Goal: Communication & Community: Ask a question

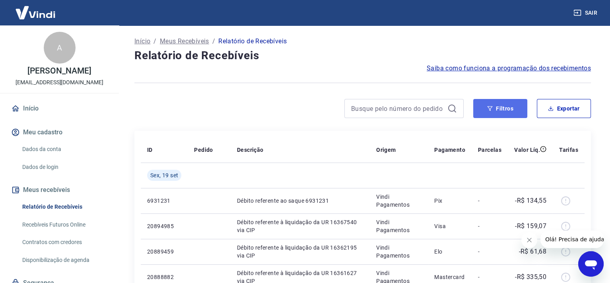
click at [489, 112] on button "Filtros" at bounding box center [500, 108] width 54 height 19
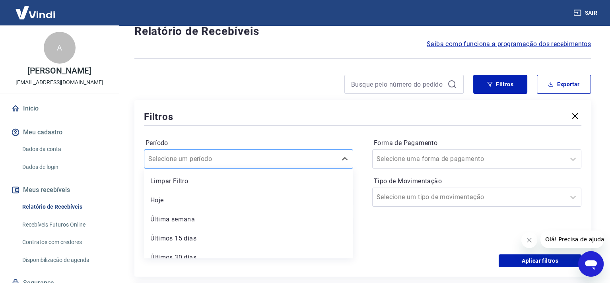
click at [267, 169] on div "option Limpar Filtro focused, 1 of 7. 7 results available. Use Up and Down to c…" at bounding box center [248, 158] width 209 height 19
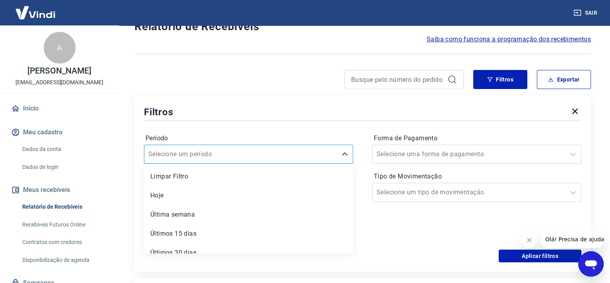
scroll to position [29, 0]
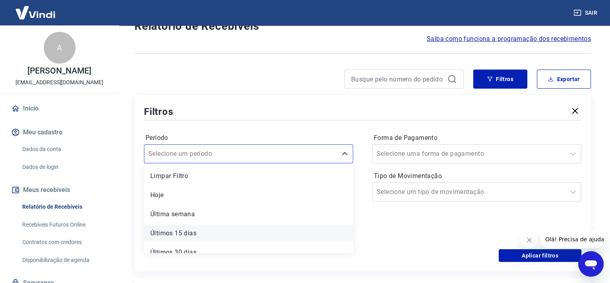
click at [172, 232] on div "Últimos 15 dias" at bounding box center [248, 233] width 209 height 16
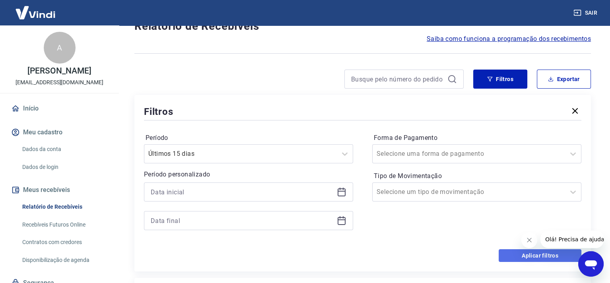
click at [533, 255] on button "Aplicar filtros" at bounding box center [539, 255] width 83 height 13
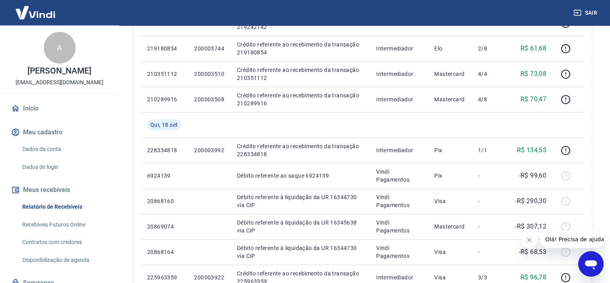
scroll to position [530, 0]
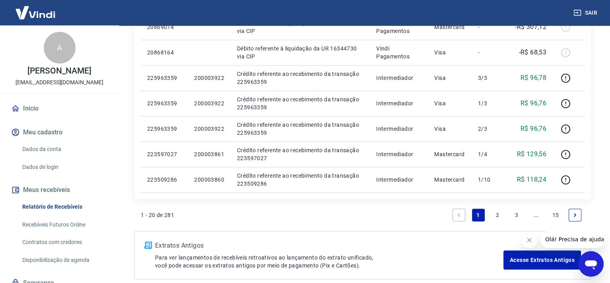
click at [589, 262] on icon "Abrir janela de mensagens" at bounding box center [591, 265] width 12 height 10
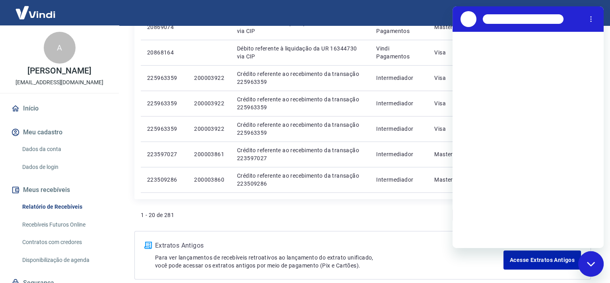
scroll to position [0, 0]
click at [514, 16] on div at bounding box center [523, 19] width 81 height 10
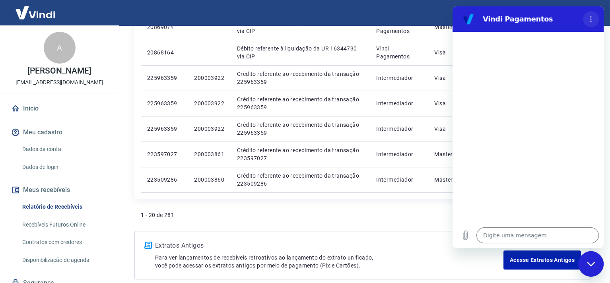
click at [595, 17] on button "Menu de opções" at bounding box center [591, 19] width 16 height 16
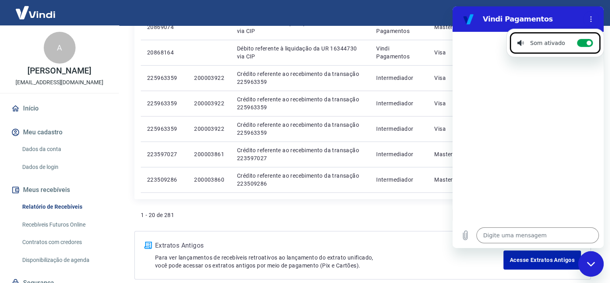
click at [514, 19] on h2 "Vindi Pagamentos" at bounding box center [531, 19] width 97 height 10
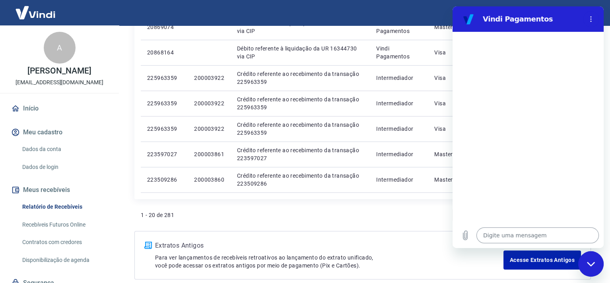
click at [532, 237] on textarea at bounding box center [537, 235] width 122 height 16
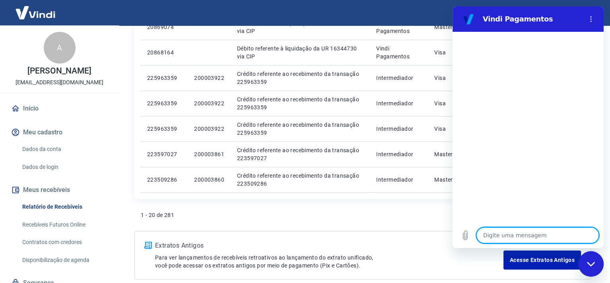
type textarea "p"
type textarea "x"
type textarea "pr"
type textarea "x"
type textarea "pre"
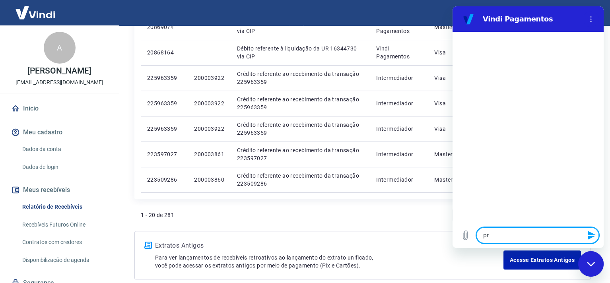
type textarea "x"
type textarea "prec"
type textarea "x"
type textarea "preci"
type textarea "x"
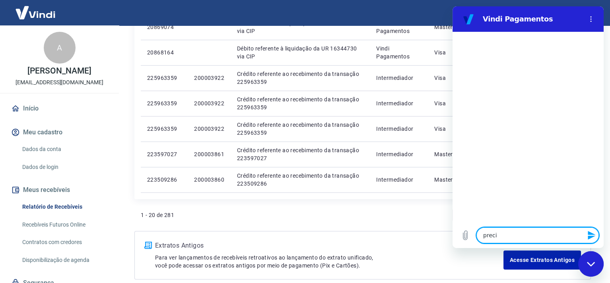
type textarea "precis"
type textarea "x"
type textarea "preciso"
type textarea "x"
type textarea "preciso"
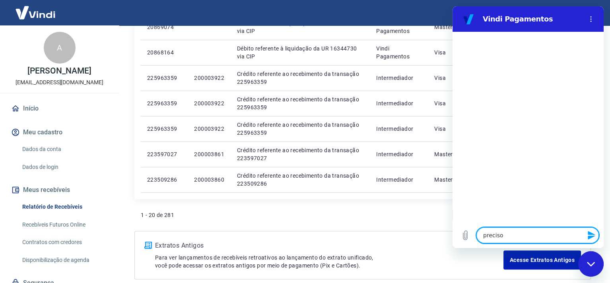
type textarea "x"
type textarea "preciso f"
type textarea "x"
type textarea "preciso fa"
type textarea "x"
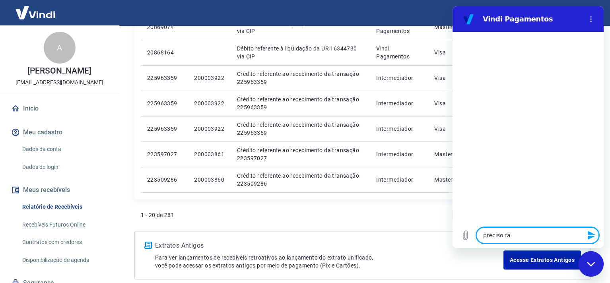
type textarea "preciso fal"
type textarea "x"
type textarea "preciso fala"
type textarea "x"
type textarea "preciso falar"
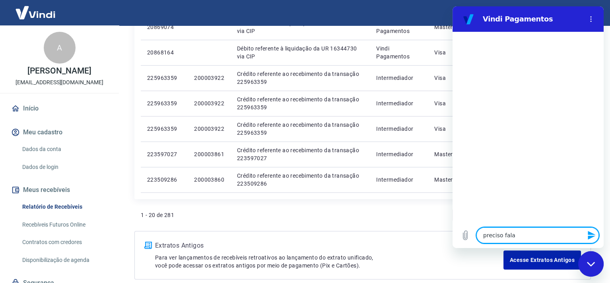
type textarea "x"
type textarea "preciso falar"
type textarea "x"
type textarea "preciso falar c"
type textarea "x"
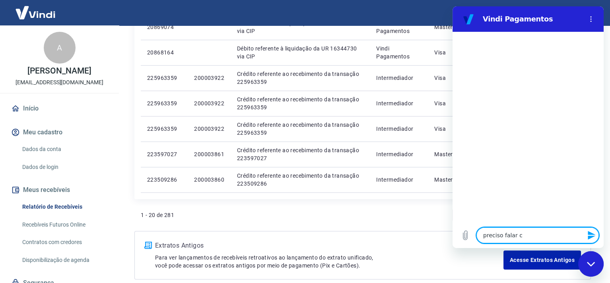
type textarea "preciso falar co"
type textarea "x"
type textarea "preciso falar com"
type textarea "x"
type textarea "preciso falar com"
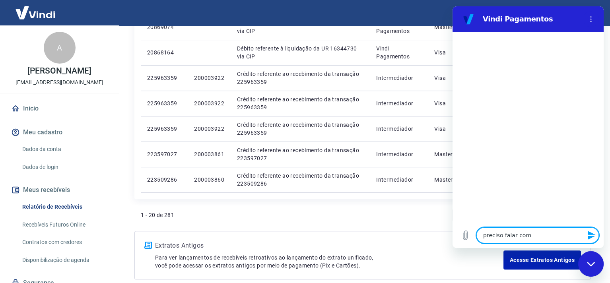
type textarea "x"
type textarea "preciso falar com h"
type textarea "x"
type textarea "preciso falar com hu"
type textarea "x"
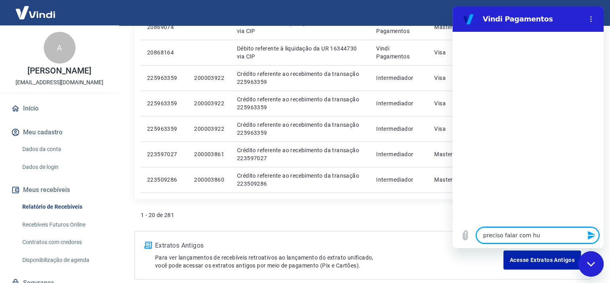
type textarea "preciso falar com hum"
type textarea "x"
type textarea "preciso falar com huma"
type textarea "x"
type textarea "preciso falar com human"
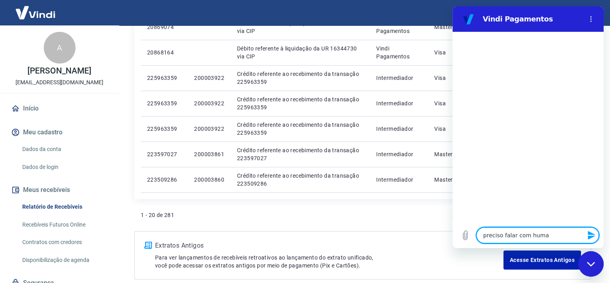
type textarea "x"
type textarea "preciso falar com humano"
type textarea "x"
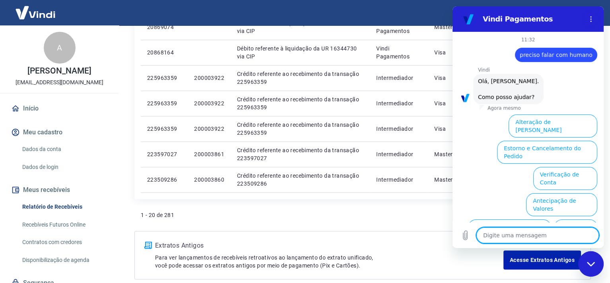
scroll to position [53, 0]
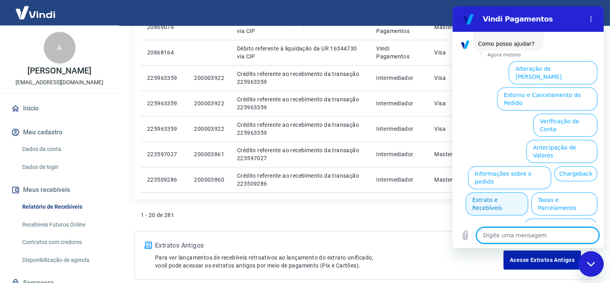
click at [528, 192] on button "Extrato e Recebíveis" at bounding box center [496, 203] width 62 height 23
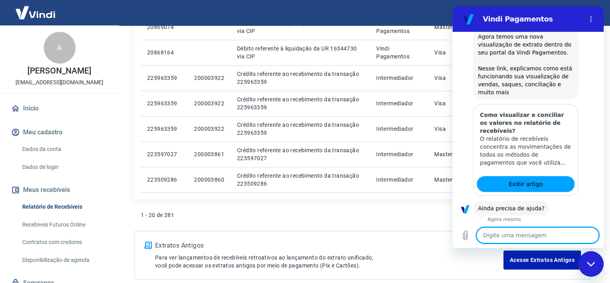
scroll to position [125, 0]
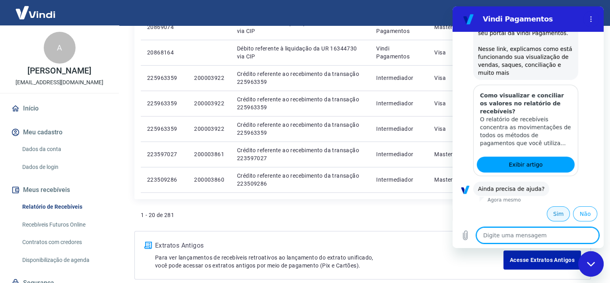
click at [552, 211] on button "Sim" at bounding box center [558, 213] width 23 height 15
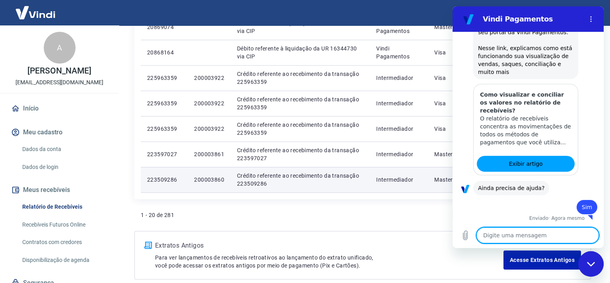
type textarea "x"
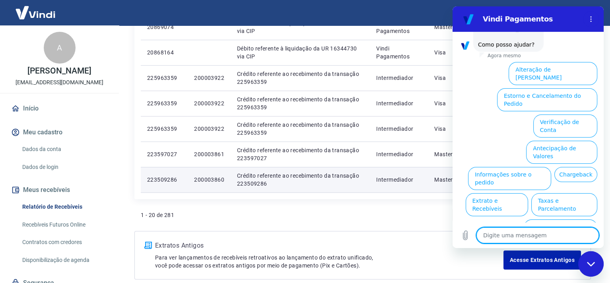
scroll to position [331, 0]
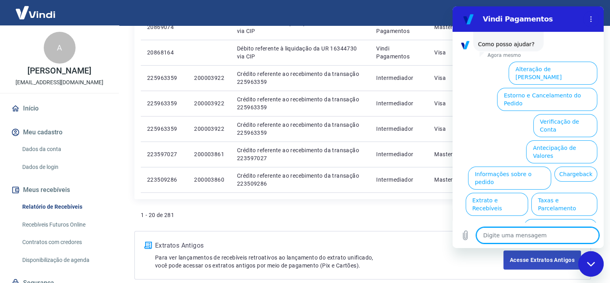
type textarea "h"
type textarea "x"
type textarea "hu"
type textarea "x"
type textarea "hum"
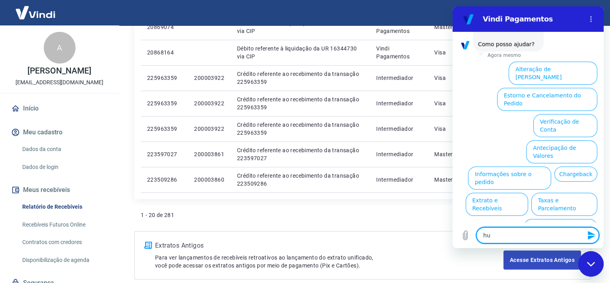
type textarea "x"
type textarea "huma"
type textarea "x"
type textarea "human"
type textarea "x"
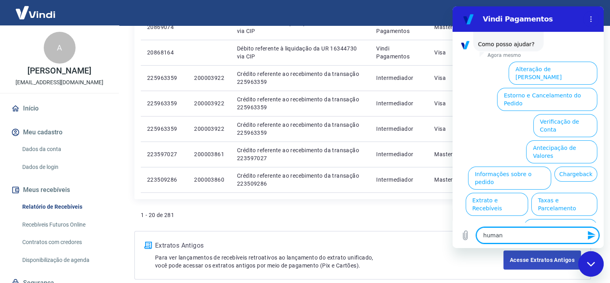
type textarea "humano"
type textarea "x"
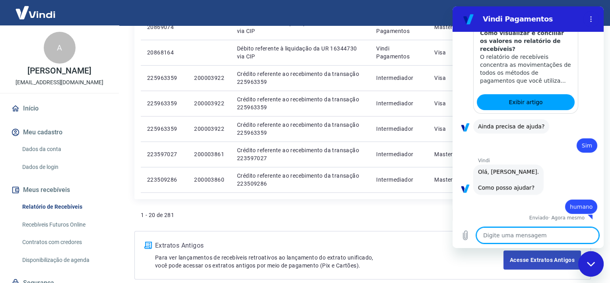
type textarea "x"
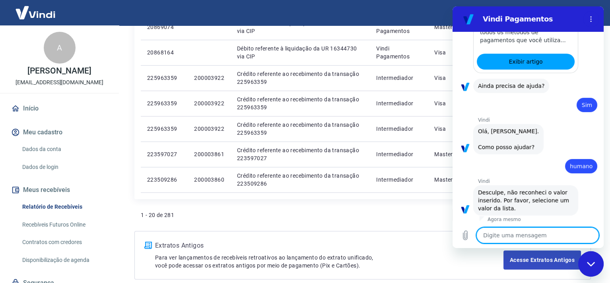
scroll to position [230, 0]
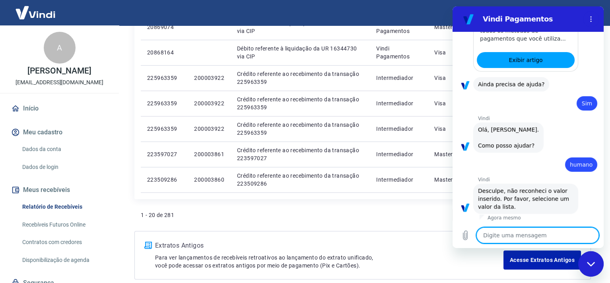
click at [501, 150] on div "Vindi diz: Olá, Angelo Paulo. Como posso ajudar?" at bounding box center [508, 137] width 70 height 30
click at [502, 146] on span "Olá, Angelo Paulo. Como posso ajudar?" at bounding box center [508, 138] width 61 height 24
click at [501, 232] on textarea at bounding box center [537, 235] width 122 height 16
type textarea "p"
type textarea "x"
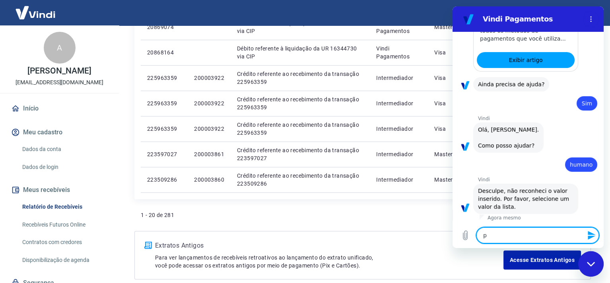
type textarea "pr"
type textarea "x"
type textarea "p"
type textarea "x"
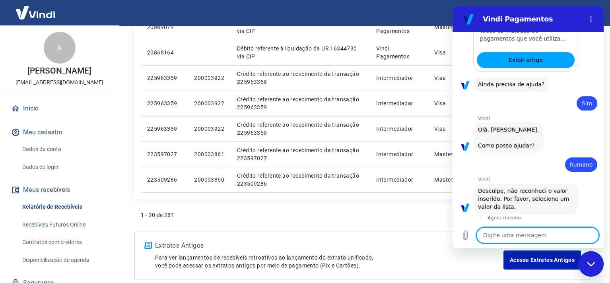
type textarea "b"
type textarea "x"
type textarea "v"
type textarea "x"
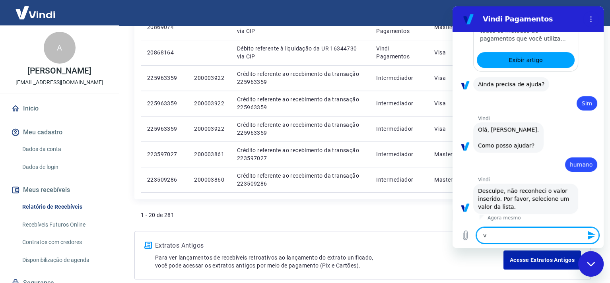
type textarea "va"
type textarea "x"
type textarea "val"
type textarea "x"
type textarea "valo"
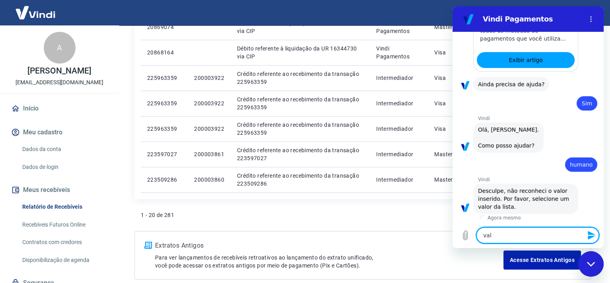
type textarea "x"
type textarea "valor"
type textarea "x"
type textarea "valore"
type textarea "x"
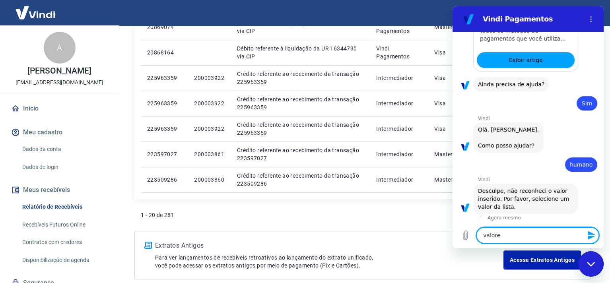
type textarea "valores"
type textarea "x"
type textarea "valores"
type textarea "x"
type textarea "valores a"
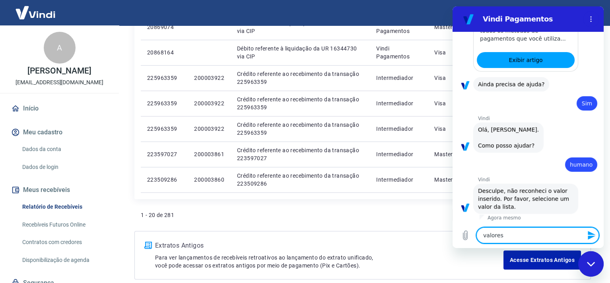
type textarea "x"
type textarea "valores an"
type textarea "x"
type textarea "valores ant"
type textarea "x"
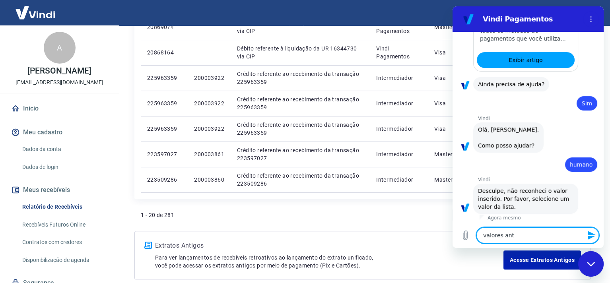
type textarea "valores ante"
type textarea "x"
type textarea "valores antei"
type textarea "x"
type textarea "valores anteip"
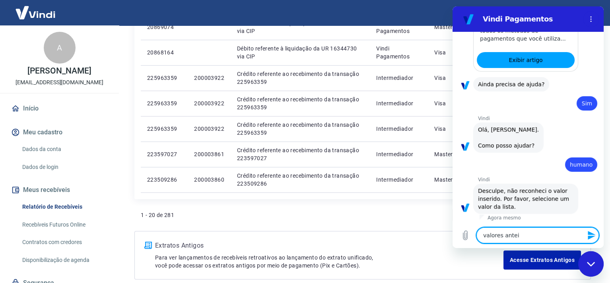
type textarea "x"
type textarea "valores anteipa"
type textarea "x"
type textarea "valores anteipad"
type textarea "x"
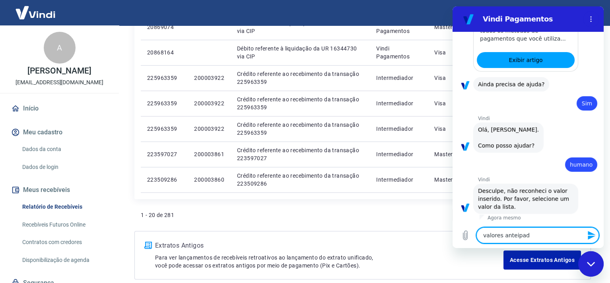
type textarea "valores anteipado"
type textarea "x"
type textarea "valores anteipados"
type textarea "x"
type textarea "valores anteipado"
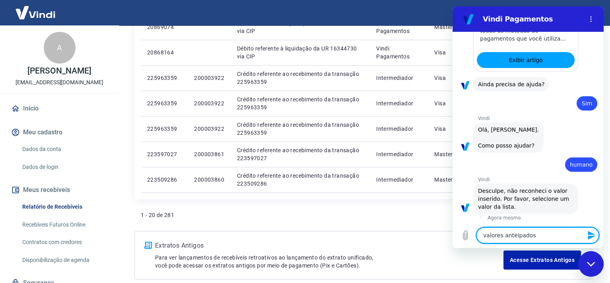
type textarea "x"
type textarea "valores anteipad"
type textarea "x"
type textarea "valores anteipa"
type textarea "x"
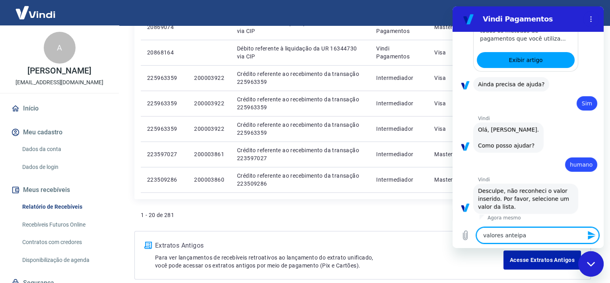
type textarea "valores anteip"
type textarea "x"
type textarea "valores antei"
type textarea "x"
type textarea "valores ante"
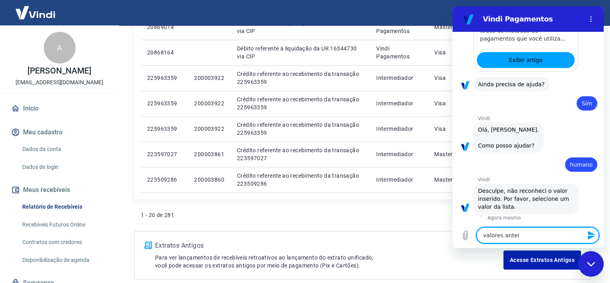
type textarea "x"
type textarea "valores antec"
type textarea "x"
type textarea "valores anteci"
type textarea "x"
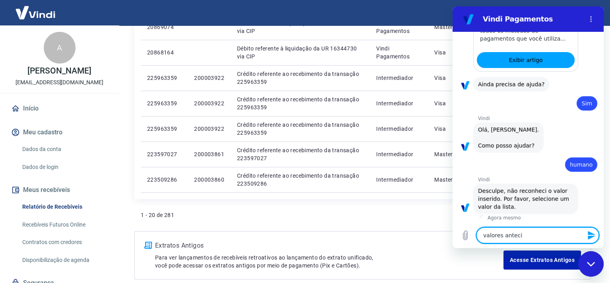
type textarea "valores antecip"
type textarea "x"
type textarea "valores antecipa"
type textarea "x"
type textarea "valores antecipad"
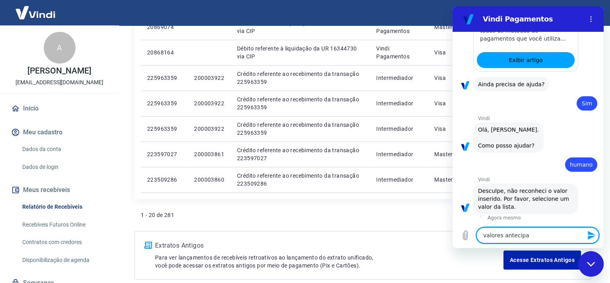
type textarea "x"
type textarea "valores antecipado"
type textarea "x"
type textarea "valores antecipados"
type textarea "x"
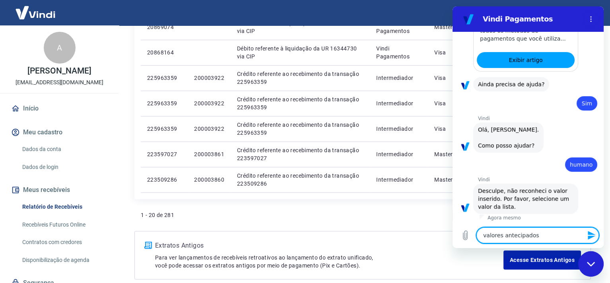
type textarea "valores antecipados"
type textarea "x"
type textarea "valores antecipados n"
type textarea "x"
type textarea "valores antecipados na"
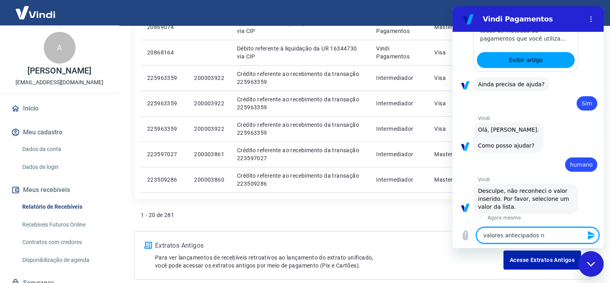
type textarea "x"
type textarea "valores antecipados nao"
type textarea "x"
type textarea "valores antecipados nao"
type textarea "x"
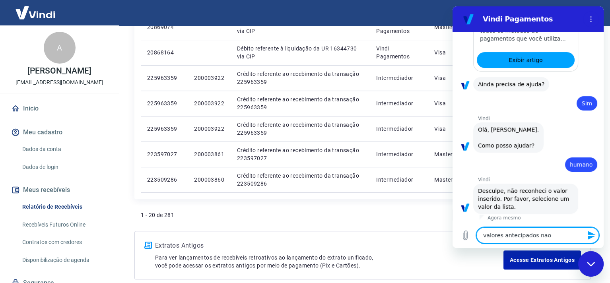
type textarea "valores antecipados nao a"
type textarea "x"
type textarea "valores antecipados nao au"
type textarea "x"
type textarea "valores antecipados nao aut"
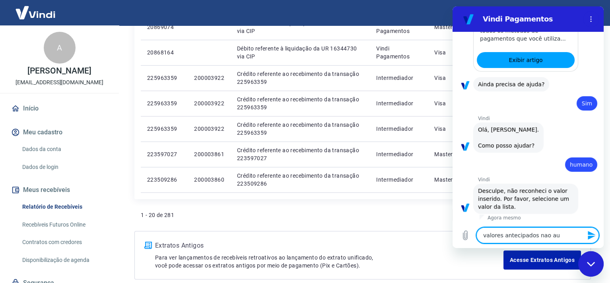
type textarea "x"
type textarea "valores antecipados nao auto"
type textarea "x"
type textarea "valores antecipados nao autor"
type textarea "x"
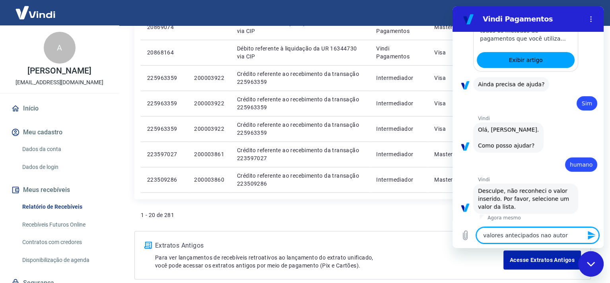
type textarea "valores antecipados nao autori"
type textarea "x"
type textarea "valores antecipados nao autoria"
type textarea "x"
type textarea "valores antecipados nao autori"
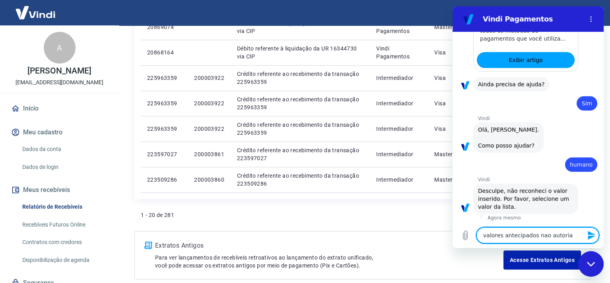
type textarea "x"
type textarea "valores antecipados nao autoriz"
type textarea "x"
type textarea "valores antecipados nao autoriza"
type textarea "x"
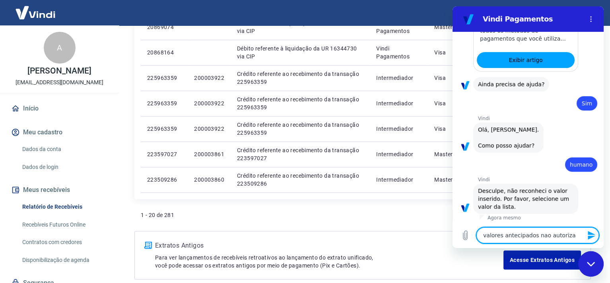
type textarea "valores antecipados nao autorizad"
type textarea "x"
type textarea "valores antecipados nao autorizado"
type textarea "x"
type textarea "valores antecipados nao autorizador"
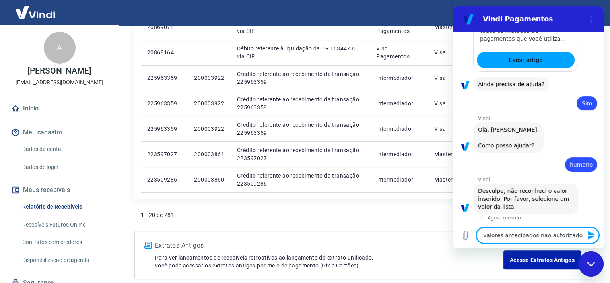
type textarea "x"
type textarea "valores antecipados nao autorizadors"
type textarea "x"
type textarea "valores antecipados nao autorizador"
type textarea "x"
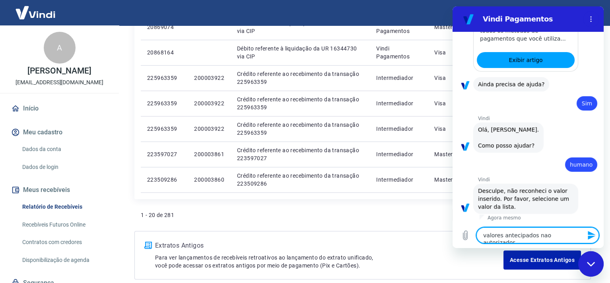
type textarea "valores antecipados nao autorizado"
type textarea "x"
type textarea "valores antecipados nao autorizados"
type textarea "x"
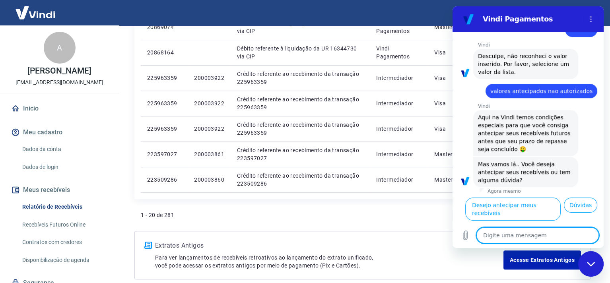
scroll to position [374, 0]
click at [580, 210] on button "Dúvidas" at bounding box center [580, 205] width 33 height 15
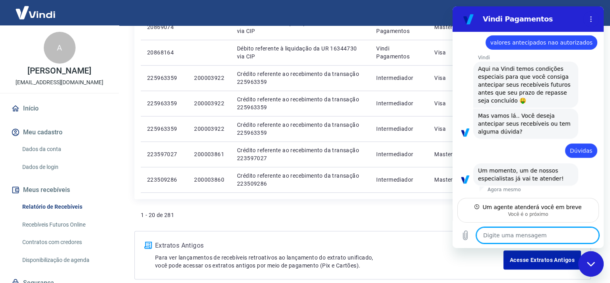
scroll to position [412, 0]
click at [494, 227] on div "Digite uma mensagem x" at bounding box center [527, 235] width 151 height 25
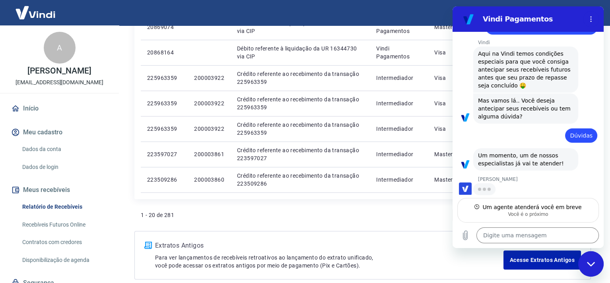
type textarea "x"
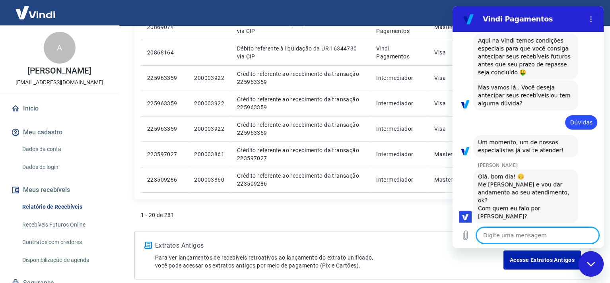
scroll to position [442, 0]
click at [495, 233] on textarea at bounding box center [537, 235] width 122 height 16
type textarea "A"
type textarea "x"
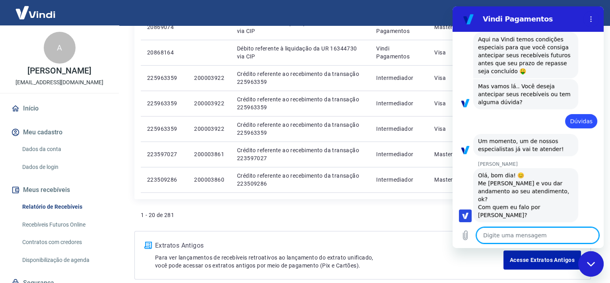
type textarea "B"
type textarea "x"
type textarea "Bo"
type textarea "x"
type textarea "Bom"
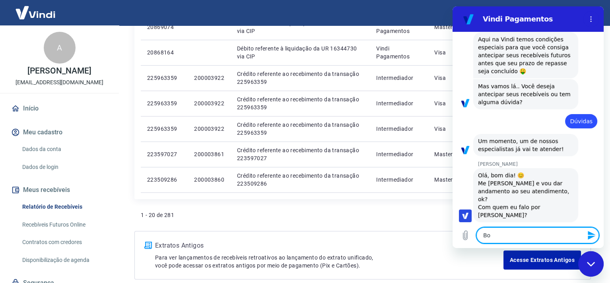
type textarea "x"
type textarea "Bom"
type textarea "x"
type textarea "Bom d"
type textarea "x"
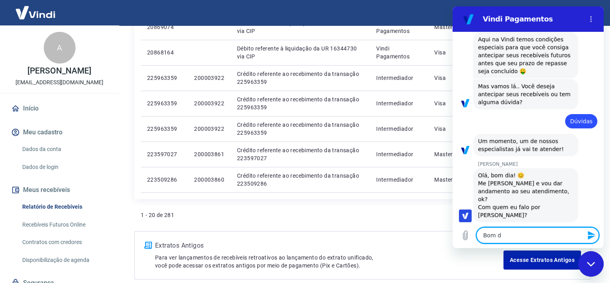
type textarea "Bom di"
type textarea "x"
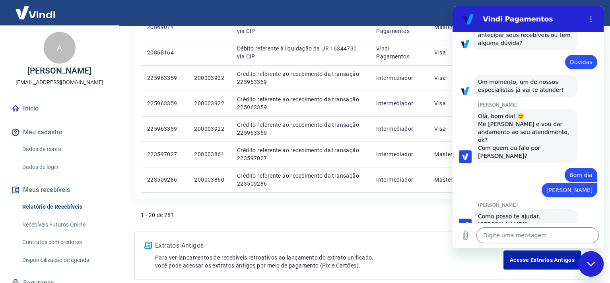
scroll to position [503, 0]
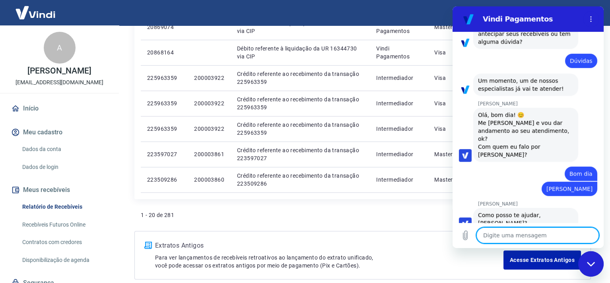
click at [508, 229] on textarea at bounding box center [537, 235] width 122 height 16
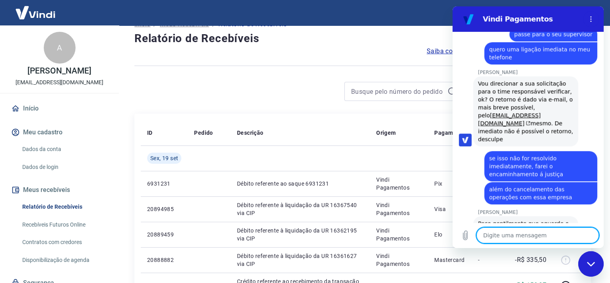
scroll to position [0, 0]
